Goal: Task Accomplishment & Management: Use online tool/utility

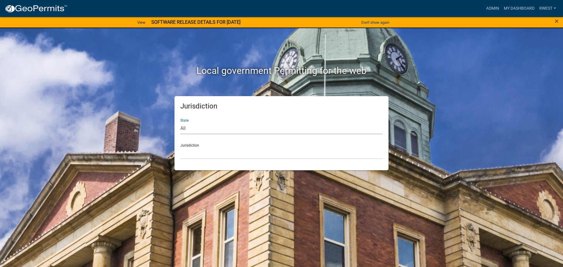
drag, startPoint x: 202, startPoint y: 130, endPoint x: 203, endPoint y: 134, distance: 3.9
click at [202, 130] on select "All [US_STATE] [US_STATE] [US_STATE] [US_STATE] [US_STATE] [US_STATE] [US_STATE…" at bounding box center [281, 128] width 202 height 12
select select "[US_STATE]"
click at [180, 122] on select "All [US_STATE] [US_STATE] [US_STATE] [US_STATE] [US_STATE] [US_STATE] [US_STATE…" at bounding box center [281, 128] width 202 height 12
click at [202, 157] on select "[GEOGRAPHIC_DATA], [US_STATE][PERSON_NAME][GEOGRAPHIC_DATA], [US_STATE][PERSON_…" at bounding box center [281, 153] width 202 height 12
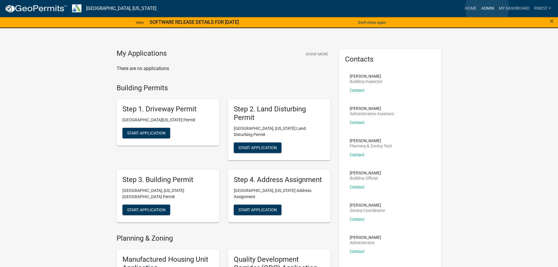
click at [487, 8] on link "Admin" at bounding box center [488, 8] width 18 height 11
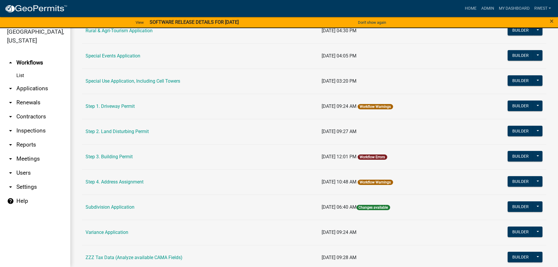
scroll to position [283, 0]
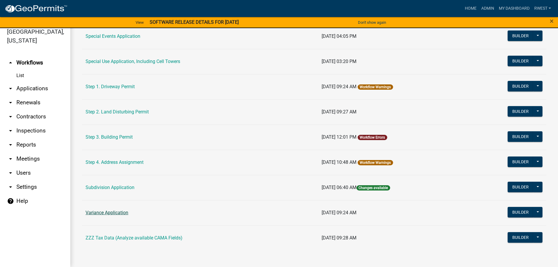
click at [107, 213] on link "Variance Application" at bounding box center [107, 213] width 43 height 6
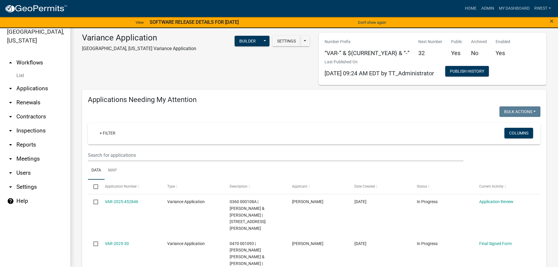
click at [36, 56] on link "arrow_drop_up Workflows" at bounding box center [35, 63] width 70 height 14
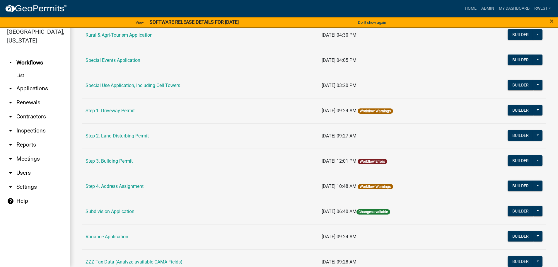
scroll to position [283, 0]
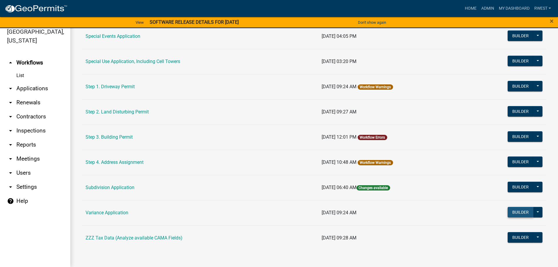
click at [509, 211] on button "Builder" at bounding box center [521, 212] width 26 height 11
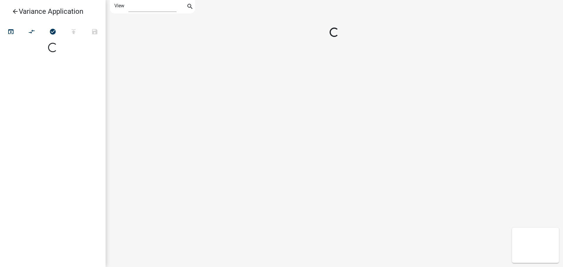
select select "1"
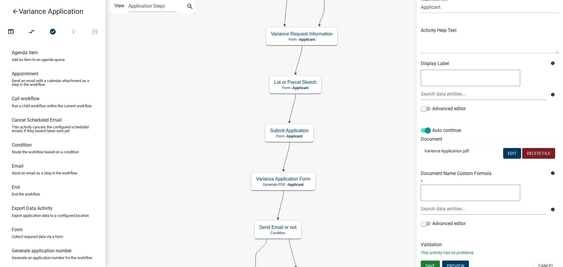
scroll to position [54, 0]
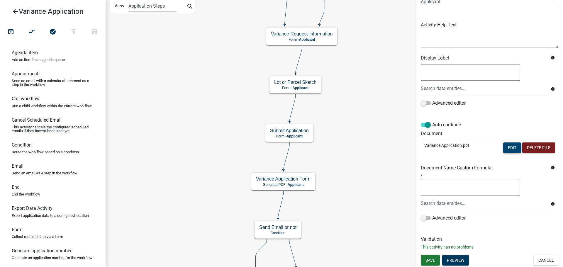
click at [503, 149] on button "Edit" at bounding box center [512, 147] width 18 height 11
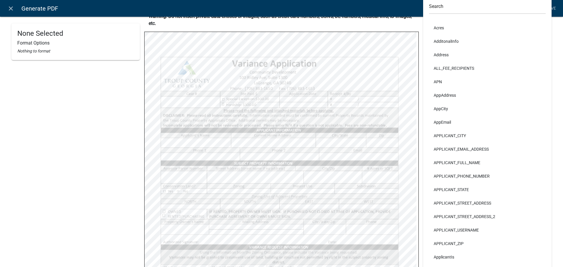
scroll to position [0, 0]
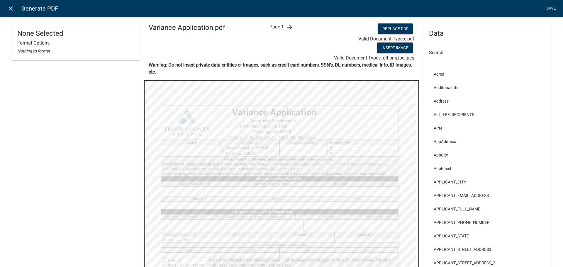
click at [12, 8] on icon "close" at bounding box center [10, 8] width 7 height 7
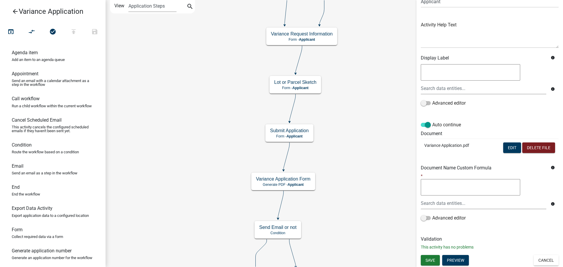
click at [16, 14] on icon "arrow_back" at bounding box center [15, 12] width 7 height 8
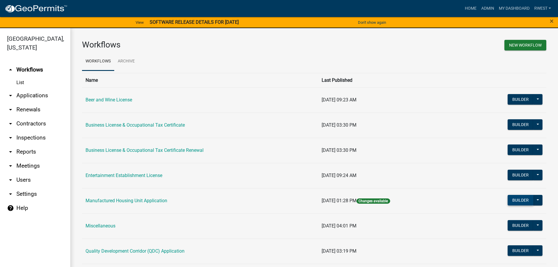
click at [523, 200] on button "Builder" at bounding box center [521, 200] width 26 height 11
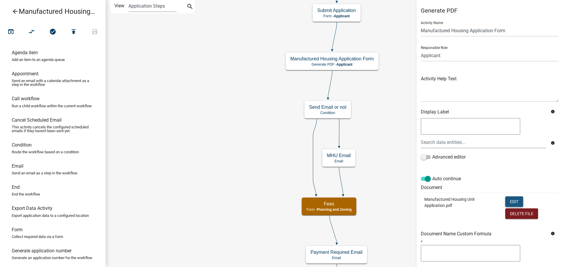
click at [513, 200] on button "Edit" at bounding box center [514, 201] width 18 height 11
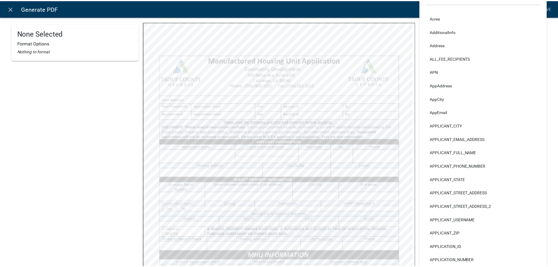
scroll to position [193, 0]
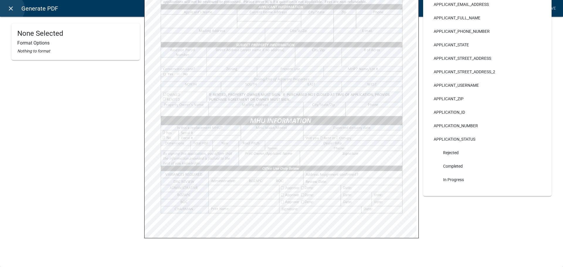
click at [10, 9] on icon "close" at bounding box center [10, 8] width 7 height 7
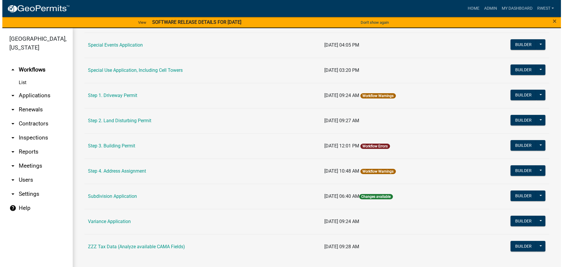
scroll to position [283, 0]
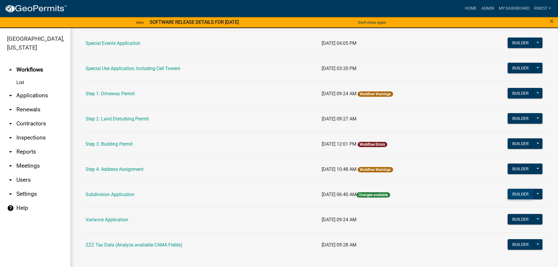
click at [520, 197] on button "Builder" at bounding box center [521, 194] width 26 height 11
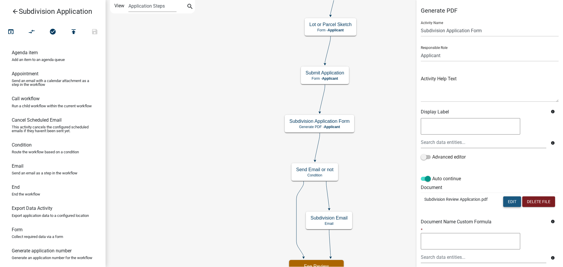
click at [507, 204] on button "Edit" at bounding box center [512, 201] width 18 height 11
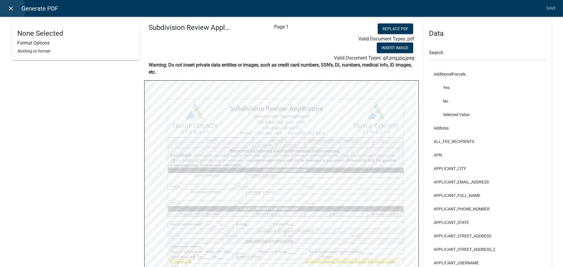
click at [11, 9] on icon "close" at bounding box center [10, 8] width 7 height 7
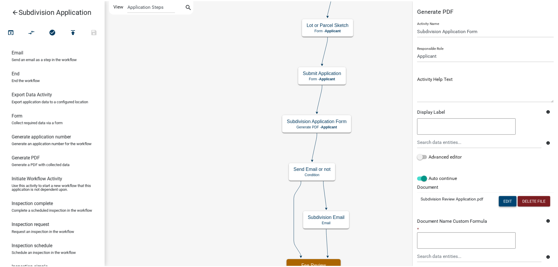
scroll to position [97, 0]
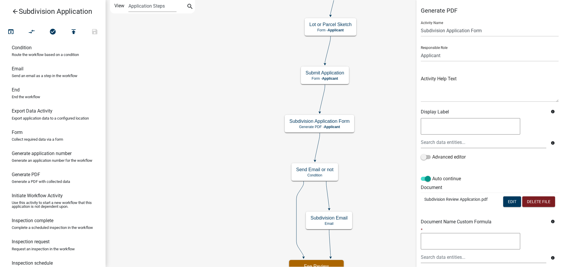
click at [15, 9] on icon "arrow_back" at bounding box center [15, 12] width 7 height 8
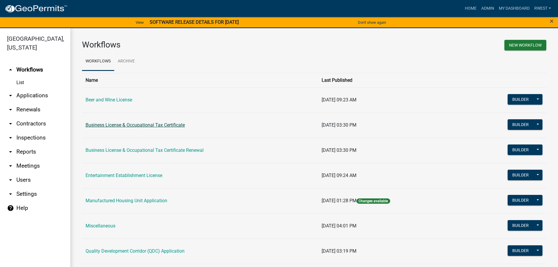
click at [145, 126] on link "Business License & Occupational Tax Certificate" at bounding box center [135, 125] width 99 height 6
click at [519, 126] on button "Builder" at bounding box center [521, 124] width 26 height 11
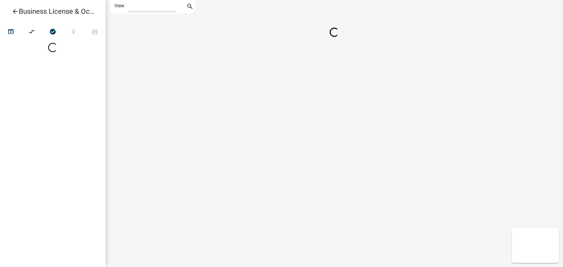
select select "1"
